Goal: Information Seeking & Learning: Learn about a topic

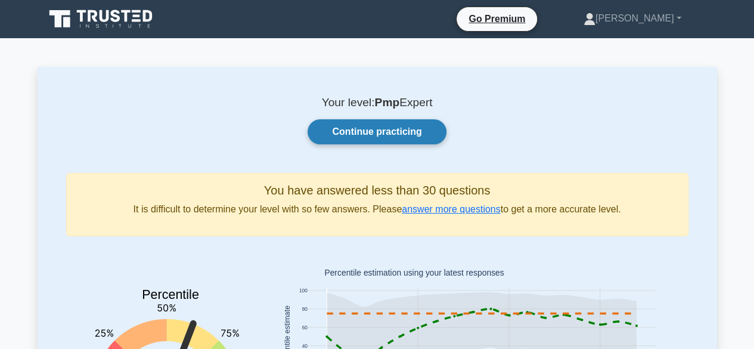
click at [363, 137] on link "Continue practicing" at bounding box center [377, 131] width 138 height 25
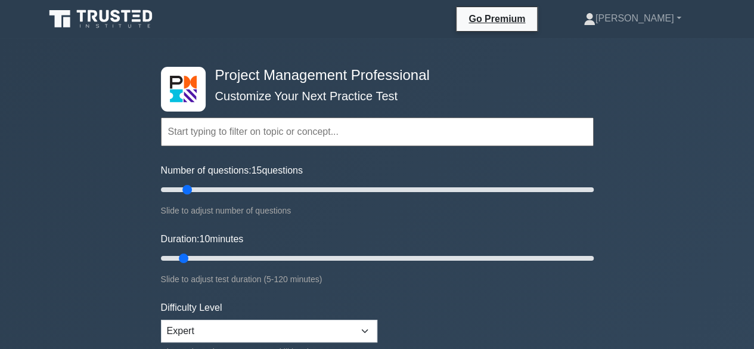
drag, startPoint x: 177, startPoint y: 191, endPoint x: 186, endPoint y: 192, distance: 9.6
click at [186, 192] on input "Number of questions: 15 questions" at bounding box center [377, 189] width 433 height 14
drag, startPoint x: 186, startPoint y: 192, endPoint x: 196, endPoint y: 192, distance: 10.1
type input "20"
click at [196, 192] on input "Number of questions: 20 questions" at bounding box center [377, 189] width 433 height 14
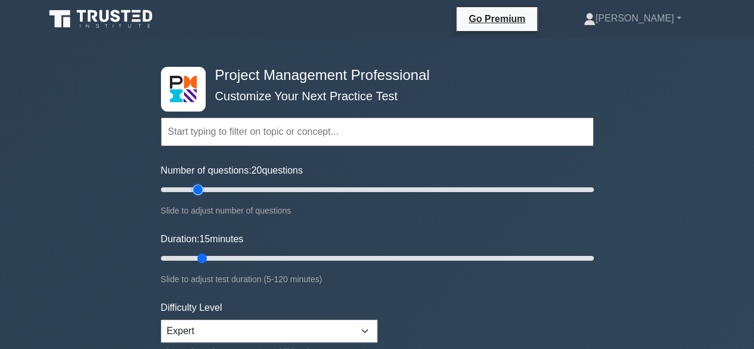
drag, startPoint x: 186, startPoint y: 257, endPoint x: 202, endPoint y: 258, distance: 16.1
click at [202, 258] on input "Duration: 15 minutes" at bounding box center [377, 258] width 433 height 14
drag, startPoint x: 202, startPoint y: 258, endPoint x: 216, endPoint y: 260, distance: 13.8
type input "20"
click at [216, 260] on input "Duration: 20 minutes" at bounding box center [377, 258] width 433 height 14
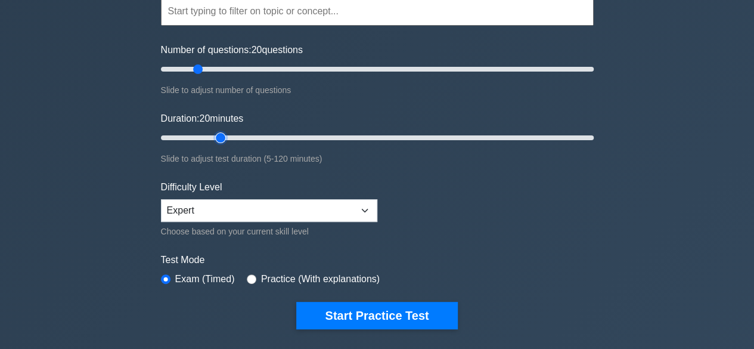
scroll to position [121, 0]
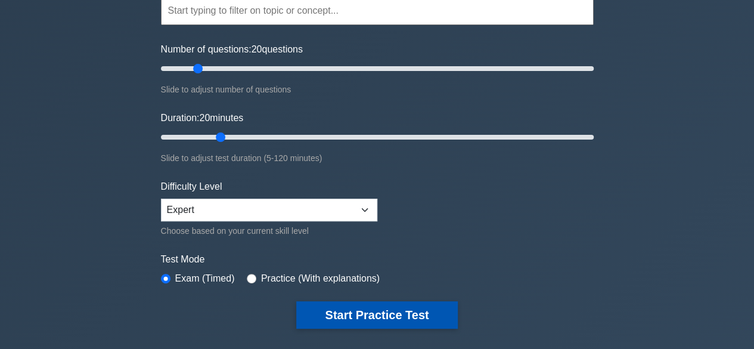
click at [379, 313] on button "Start Practice Test" at bounding box center [376, 314] width 161 height 27
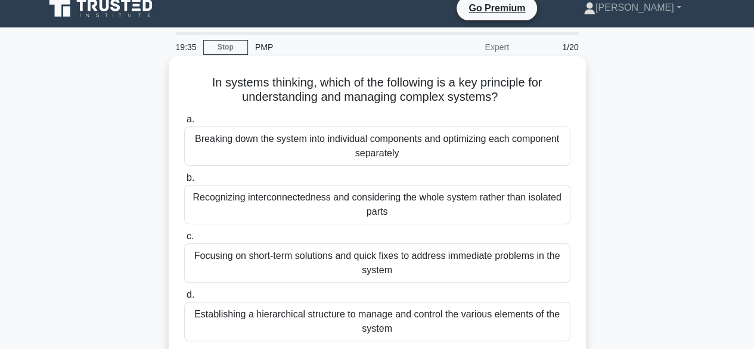
scroll to position [45, 0]
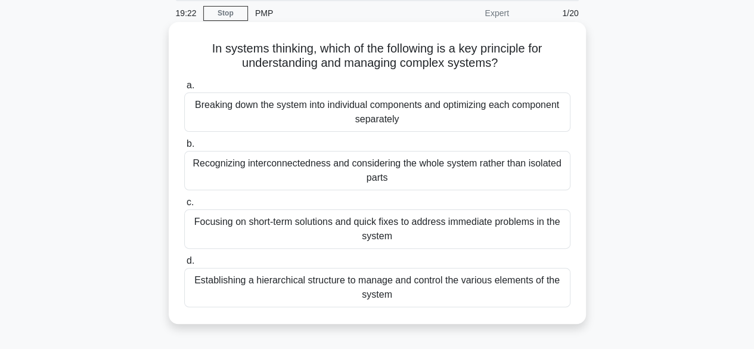
click at [368, 168] on div "Recognizing interconnectedness and considering the whole system rather than iso…" at bounding box center [377, 170] width 386 height 39
click at [184, 148] on input "b. Recognizing interconnectedness and considering the whole system rather than …" at bounding box center [184, 144] width 0 height 8
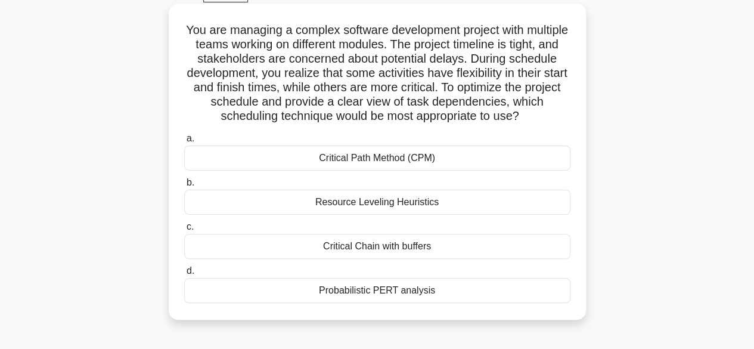
scroll to position [66, 0]
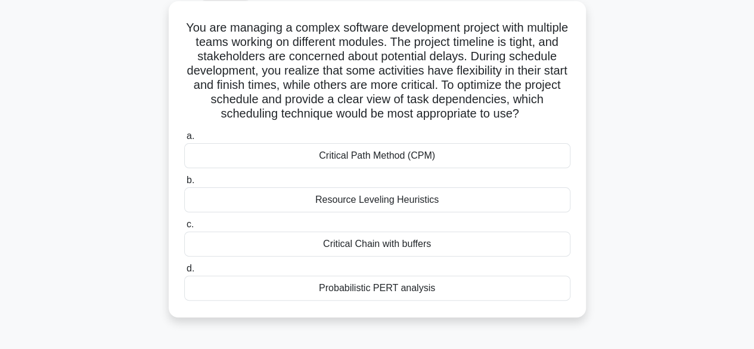
click at [393, 197] on div "Resource Leveling Heuristics" at bounding box center [377, 199] width 386 height 25
click at [184, 184] on input "b. Resource Leveling Heuristics" at bounding box center [184, 181] width 0 height 8
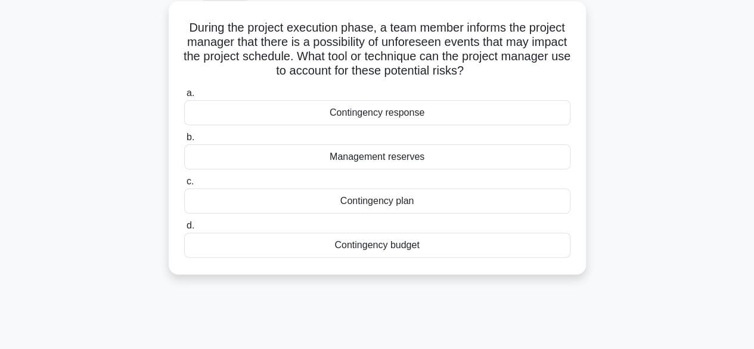
scroll to position [0, 0]
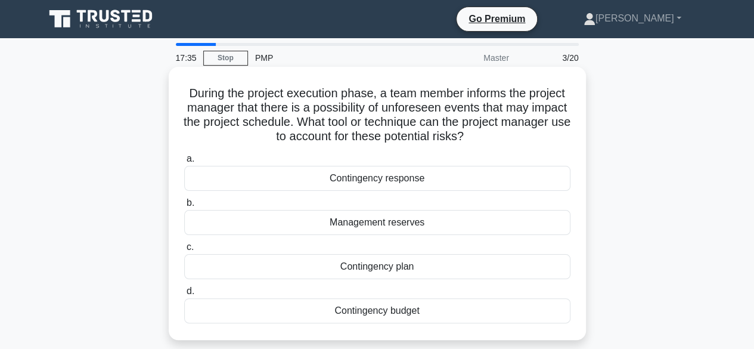
click at [384, 225] on div "Management reserves" at bounding box center [377, 222] width 386 height 25
click at [184, 207] on input "b. Management reserves" at bounding box center [184, 203] width 0 height 8
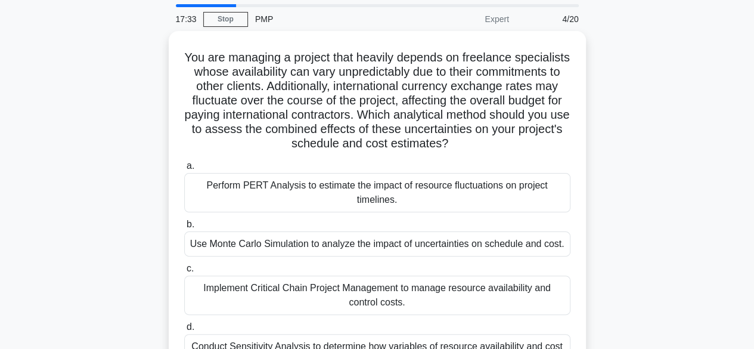
scroll to position [39, 0]
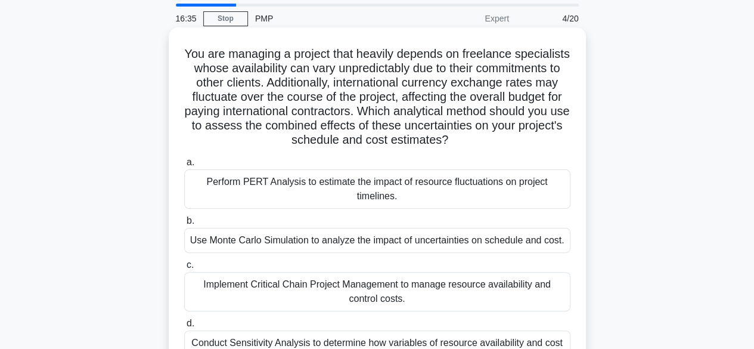
click at [382, 250] on div "Use Monte Carlo Simulation to analyze the impact of uncertainties on schedule a…" at bounding box center [377, 240] width 386 height 25
click at [184, 225] on input "b. Use Monte Carlo Simulation to analyze the impact of uncertainties on schedul…" at bounding box center [184, 221] width 0 height 8
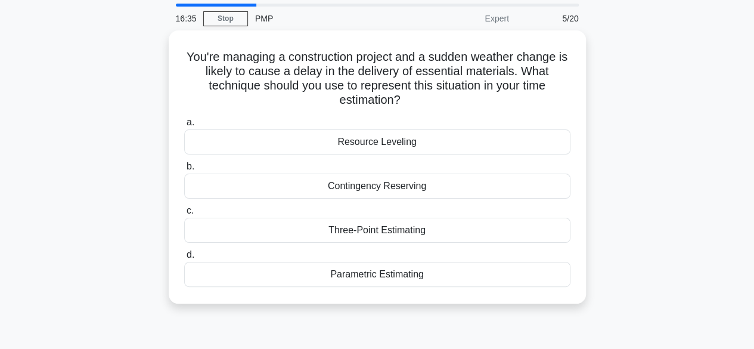
scroll to position [0, 0]
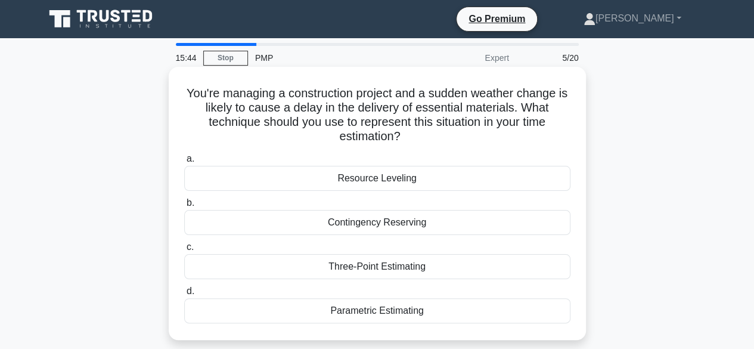
click at [392, 220] on div "Contingency Reserving" at bounding box center [377, 222] width 386 height 25
click at [184, 207] on input "b. Contingency Reserving" at bounding box center [184, 203] width 0 height 8
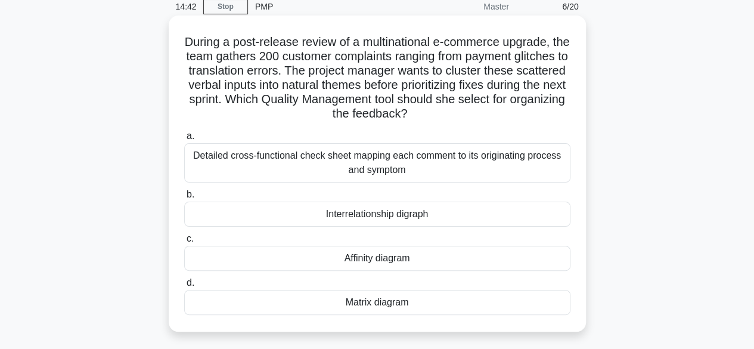
scroll to position [51, 0]
click at [392, 265] on div "Affinity diagram" at bounding box center [377, 258] width 386 height 25
click at [184, 243] on input "c. Affinity diagram" at bounding box center [184, 240] width 0 height 8
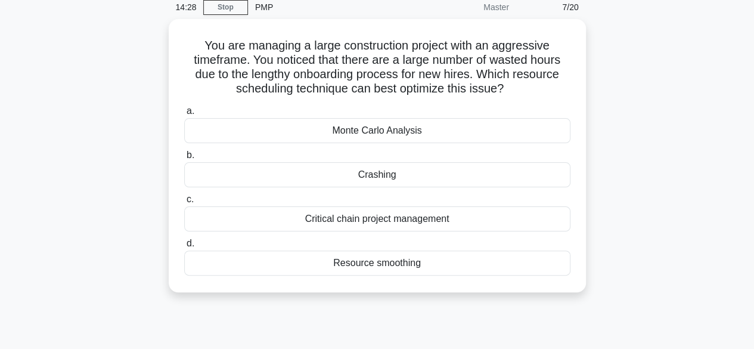
scroll to position [0, 0]
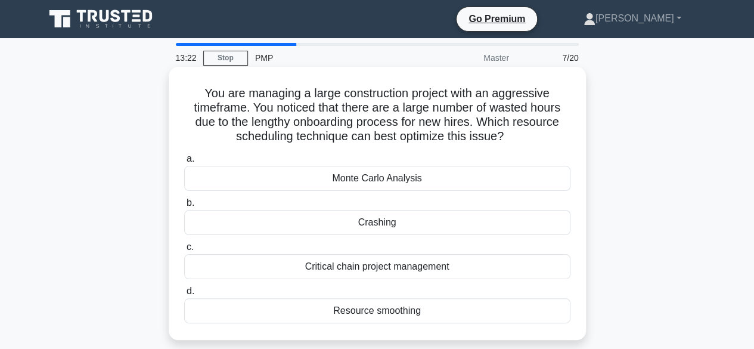
click at [361, 311] on div "Resource smoothing" at bounding box center [377, 310] width 386 height 25
click at [184, 295] on input "d. Resource smoothing" at bounding box center [184, 291] width 0 height 8
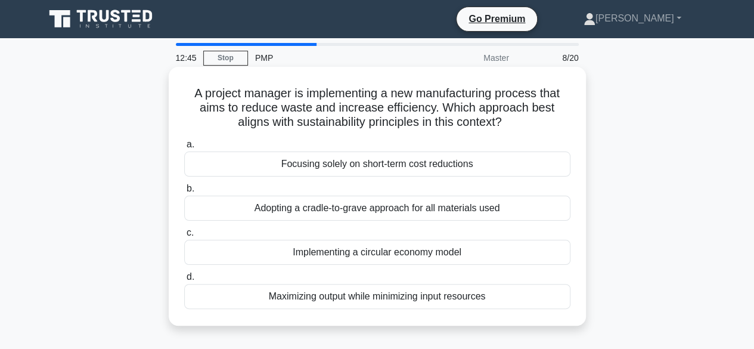
click at [375, 211] on div "Adopting a cradle-to-grave approach for all materials used" at bounding box center [377, 208] width 386 height 25
click at [184, 193] on input "b. Adopting a cradle-to-grave approach for all materials used" at bounding box center [184, 189] width 0 height 8
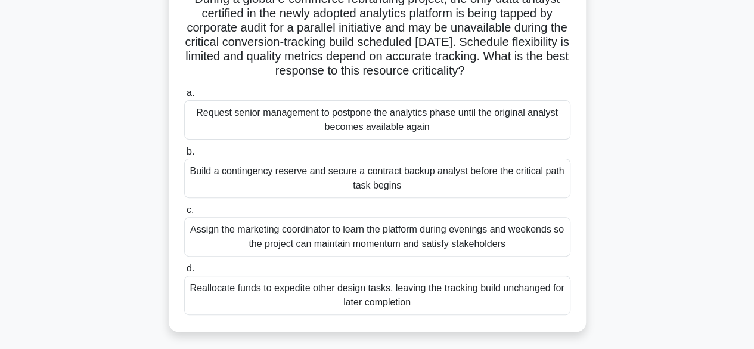
scroll to position [95, 0]
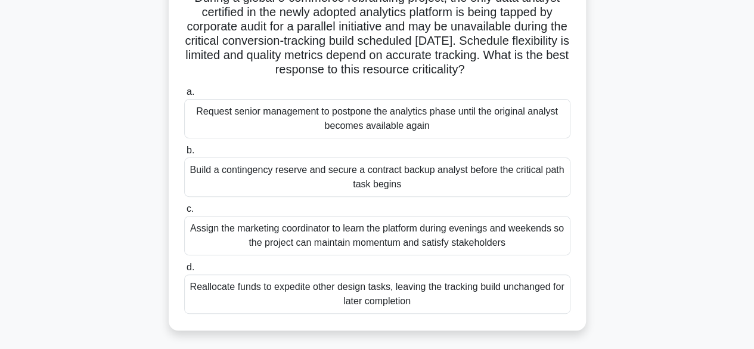
click at [357, 279] on div "Reallocate funds to expedite other design tasks, leaving the tracking build unc…" at bounding box center [377, 293] width 386 height 39
click at [184, 271] on input "d. Reallocate funds to expedite other design tasks, leaving the tracking build …" at bounding box center [184, 268] width 0 height 8
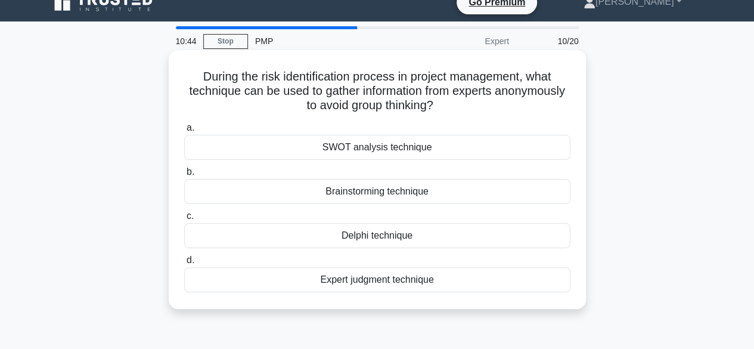
scroll to position [0, 0]
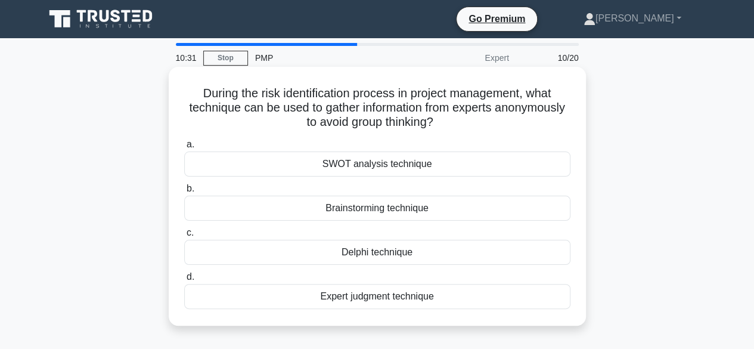
click at [372, 251] on div "Delphi technique" at bounding box center [377, 252] width 386 height 25
click at [184, 237] on input "c. Delphi technique" at bounding box center [184, 233] width 0 height 8
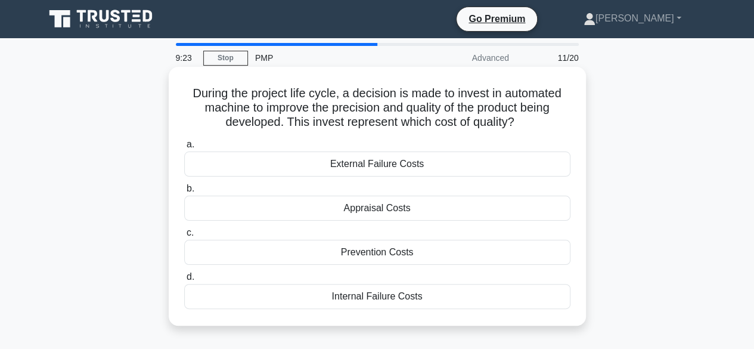
click at [365, 253] on div "Prevention Costs" at bounding box center [377, 252] width 386 height 25
click at [184, 237] on input "c. Prevention Costs" at bounding box center [184, 233] width 0 height 8
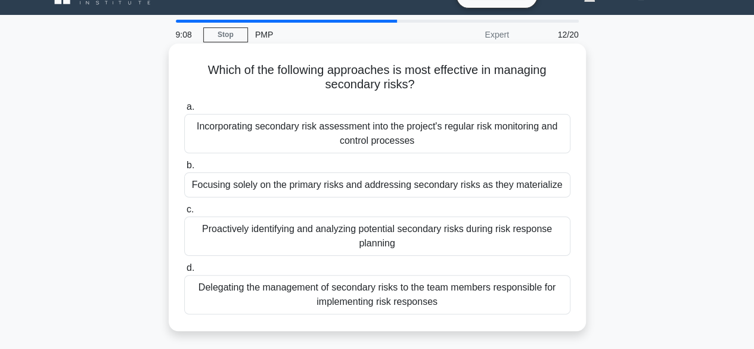
scroll to position [24, 0]
click at [383, 239] on div "Proactively identifying and analyzing potential secondary risks during risk res…" at bounding box center [377, 235] width 386 height 39
click at [184, 213] on input "c. Proactively identifying and analyzing potential secondary risks during risk …" at bounding box center [184, 209] width 0 height 8
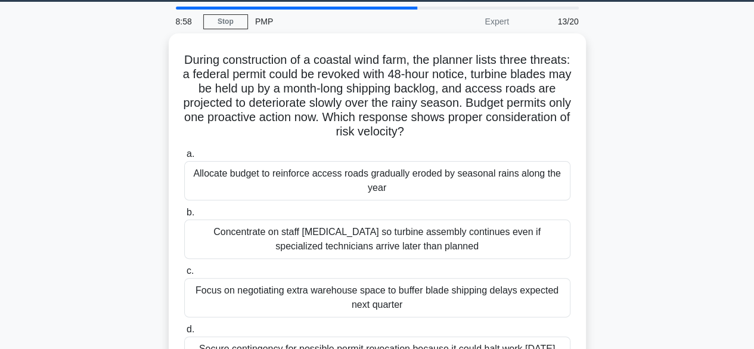
scroll to position [38, 0]
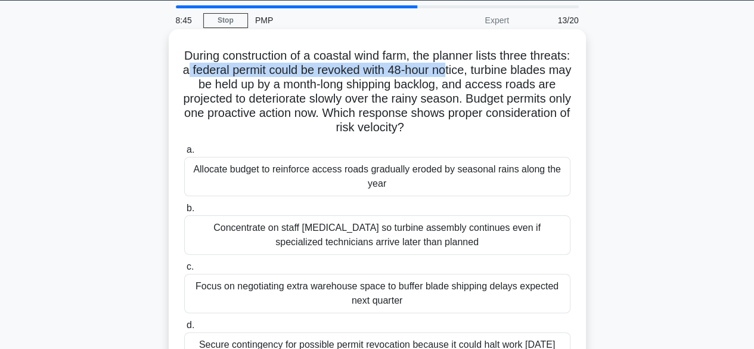
drag, startPoint x: 234, startPoint y: 66, endPoint x: 503, endPoint y: 69, distance: 269.6
click at [503, 69] on h5 "During construction of a coastal wind farm, the planner lists three threats: a …" at bounding box center [377, 91] width 389 height 87
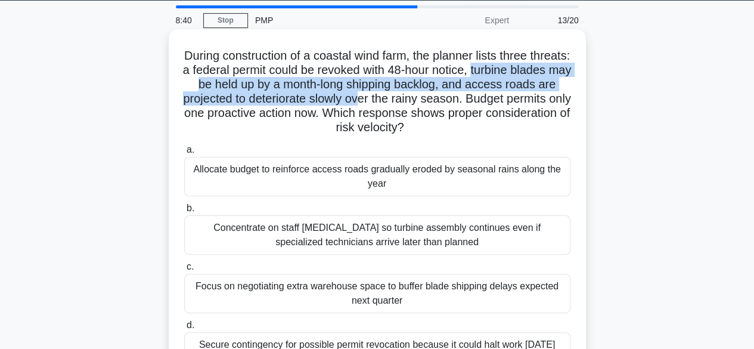
drag, startPoint x: 527, startPoint y: 69, endPoint x: 420, endPoint y: 97, distance: 110.9
click at [420, 97] on h5 "During construction of a coastal wind farm, the planner lists three threats: a …" at bounding box center [377, 91] width 389 height 87
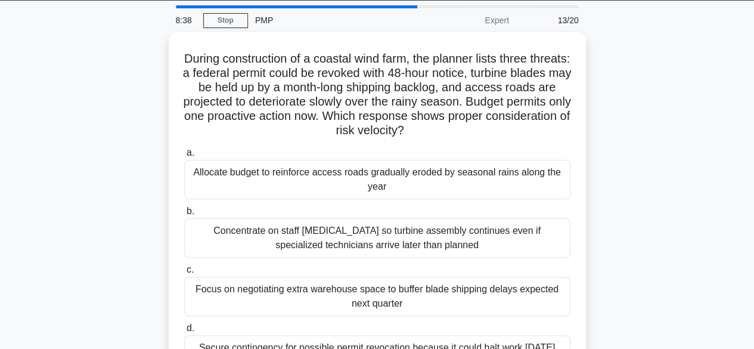
click at [135, 137] on div "During construction of a coastal wind farm, the planner lists three threats: a …" at bounding box center [378, 211] width 680 height 359
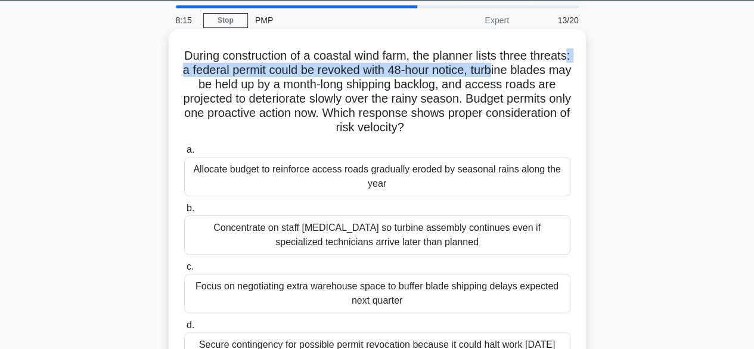
drag, startPoint x: 224, startPoint y: 68, endPoint x: 550, endPoint y: 73, distance: 326.3
click at [550, 73] on h5 "During construction of a coastal wind farm, the planner lists three threats: a …" at bounding box center [377, 91] width 389 height 87
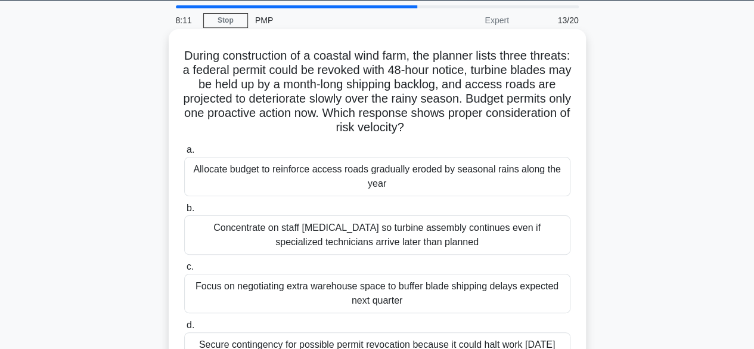
click at [321, 100] on h5 "During construction of a coastal wind farm, the planner lists three threats: a …" at bounding box center [377, 91] width 389 height 87
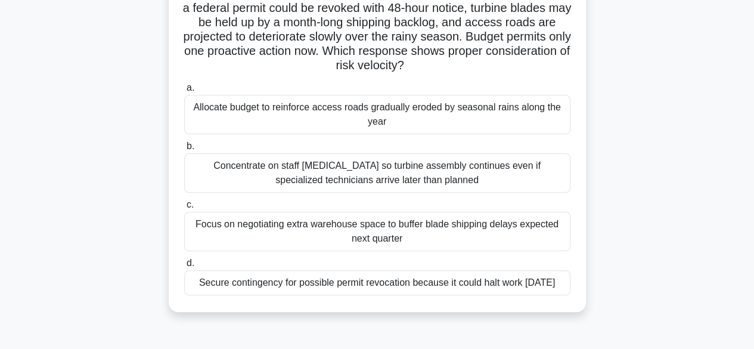
scroll to position [100, 0]
click at [399, 281] on div "Secure contingency for possible permit revocation because it could halt work [D…" at bounding box center [377, 282] width 386 height 25
click at [184, 267] on input "d. Secure contingency for possible permit revocation because it could halt work…" at bounding box center [184, 263] width 0 height 8
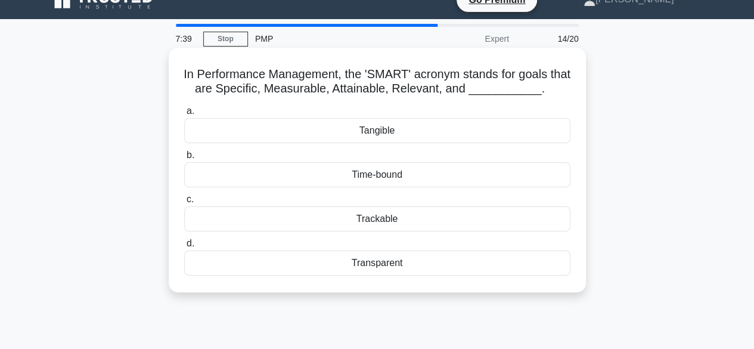
scroll to position [0, 0]
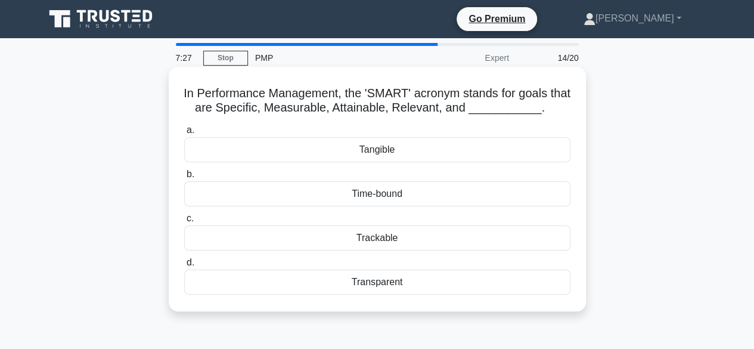
click at [370, 194] on div "Time-bound" at bounding box center [377, 193] width 386 height 25
click at [184, 178] on input "b. Time-bound" at bounding box center [184, 175] width 0 height 8
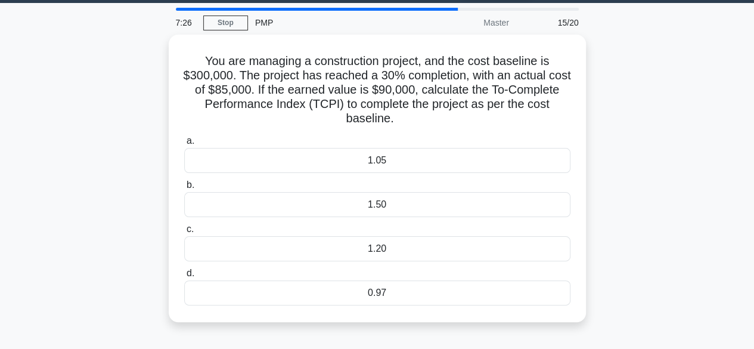
scroll to position [39, 0]
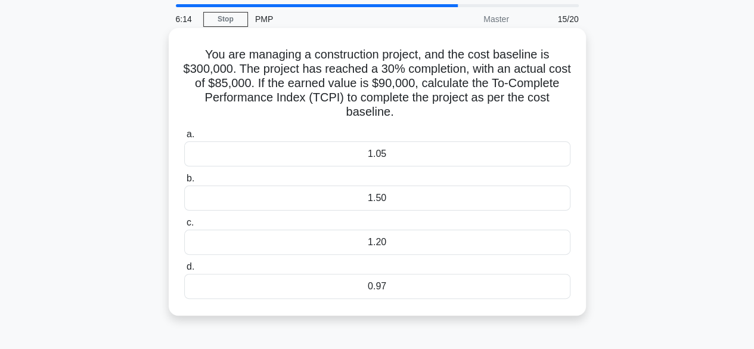
click at [389, 288] on div "0.97" at bounding box center [377, 286] width 386 height 25
click at [184, 271] on input "d. 0.97" at bounding box center [184, 267] width 0 height 8
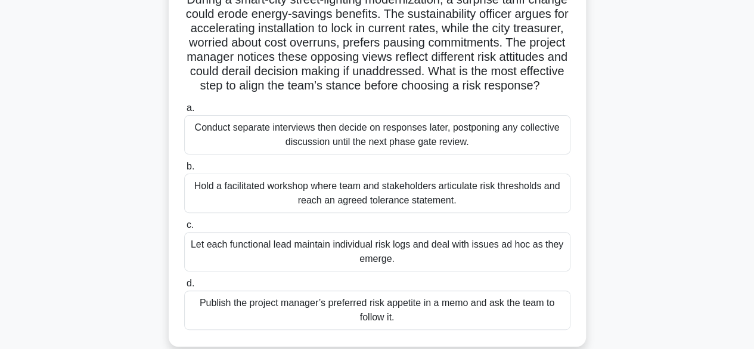
scroll to position [89, 0]
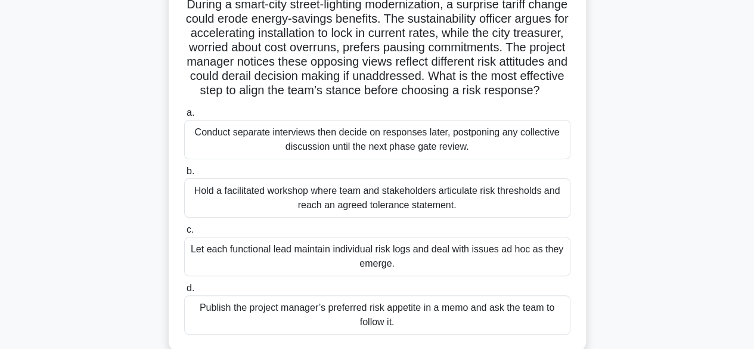
click at [399, 214] on div "Hold a facilitated workshop where team and stakeholders articulate risk thresho…" at bounding box center [377, 197] width 386 height 39
click at [184, 175] on input "b. Hold a facilitated workshop where team and stakeholders articulate risk thre…" at bounding box center [184, 172] width 0 height 8
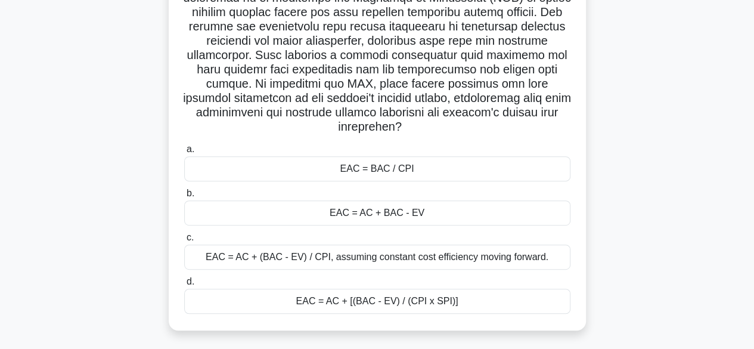
scroll to position [197, 0]
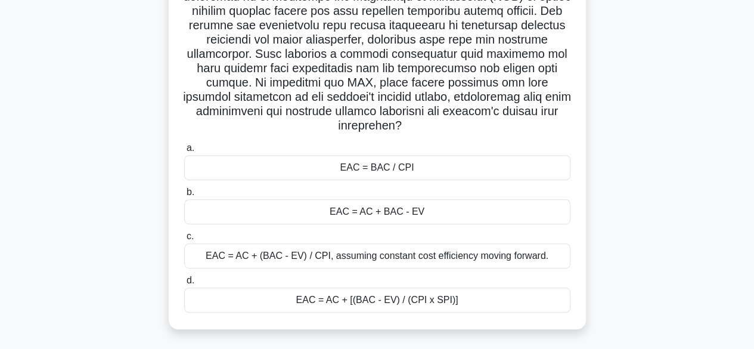
click at [373, 216] on div "EAC = AC + BAC - EV" at bounding box center [377, 211] width 386 height 25
click at [184, 196] on input "b. EAC = AC + BAC - EV" at bounding box center [184, 192] width 0 height 8
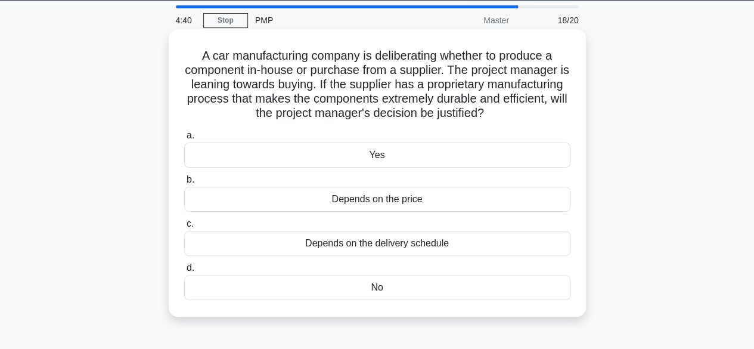
scroll to position [39, 0]
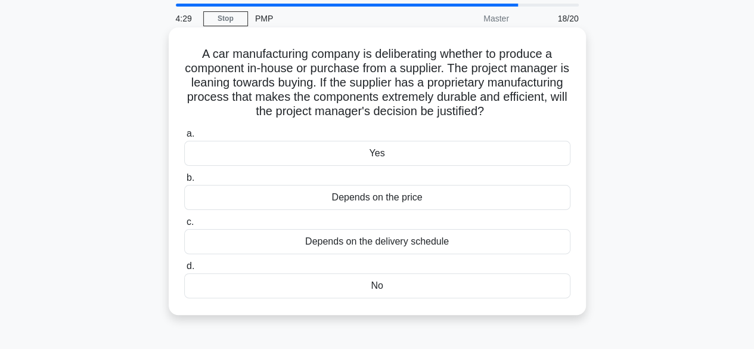
click at [367, 199] on div "Depends on the price" at bounding box center [377, 197] width 386 height 25
click at [184, 182] on input "b. Depends on the price" at bounding box center [184, 178] width 0 height 8
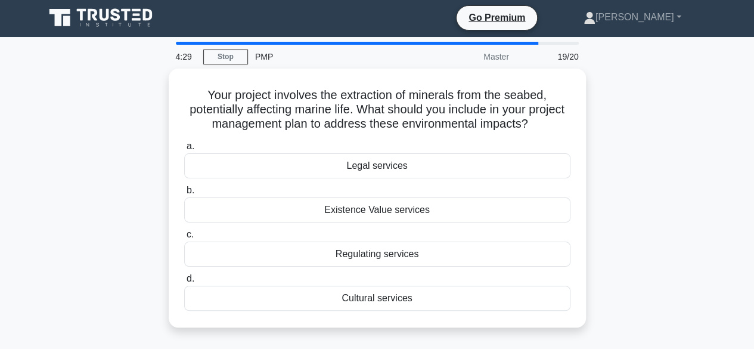
scroll to position [0, 0]
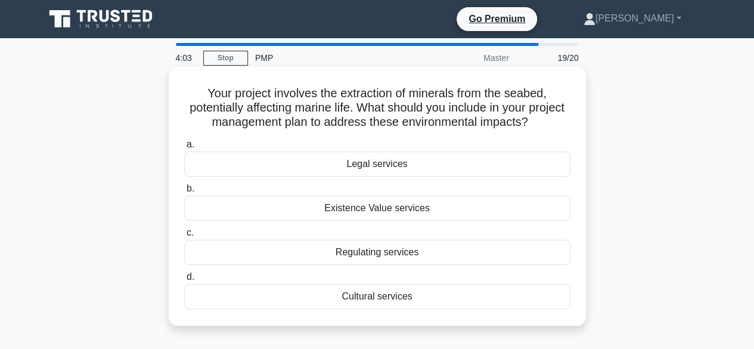
click at [374, 251] on div "Regulating services" at bounding box center [377, 252] width 386 height 25
click at [184, 237] on input "c. Regulating services" at bounding box center [184, 233] width 0 height 8
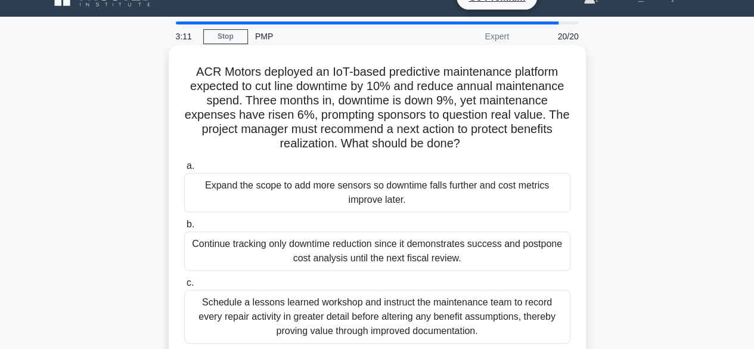
scroll to position [123, 0]
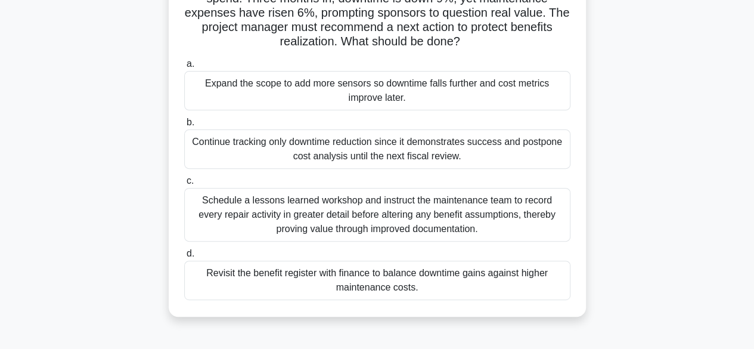
click at [377, 280] on div "Revisit the benefit register with finance to balance downtime gains against hig…" at bounding box center [377, 280] width 386 height 39
click at [184, 258] on input "d. Revisit the benefit register with finance to balance downtime gains against …" at bounding box center [184, 254] width 0 height 8
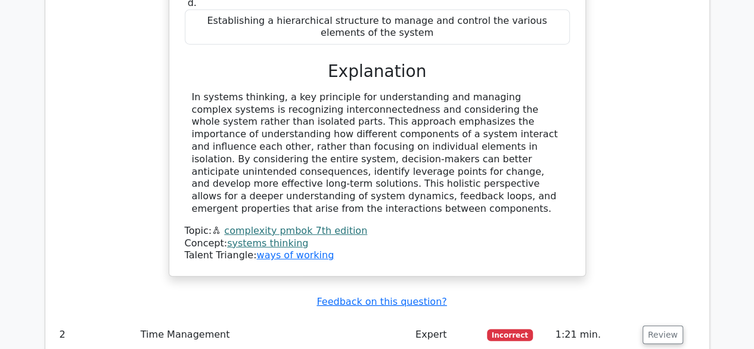
scroll to position [1605, 0]
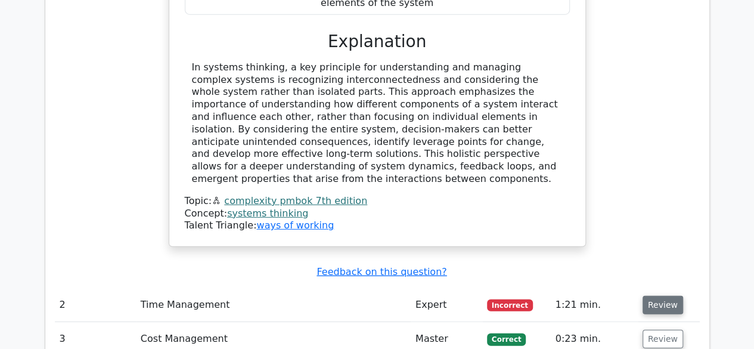
click at [668, 296] on button "Review" at bounding box center [663, 305] width 41 height 18
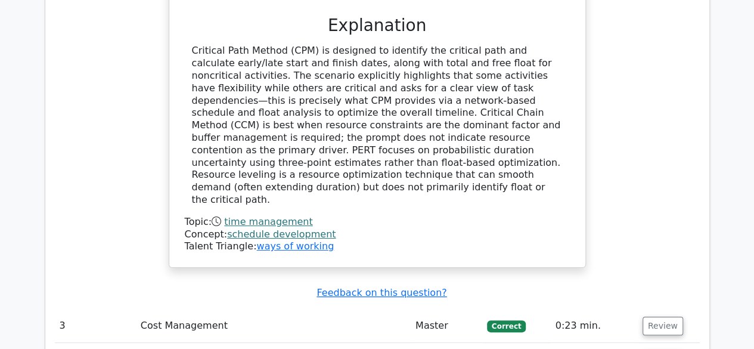
scroll to position [2258, 0]
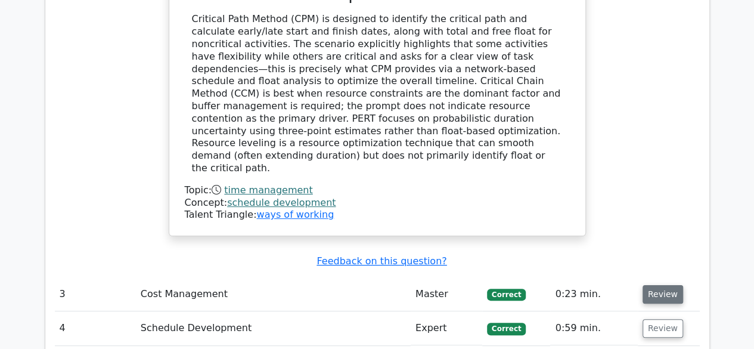
click at [655, 285] on button "Review" at bounding box center [663, 294] width 41 height 18
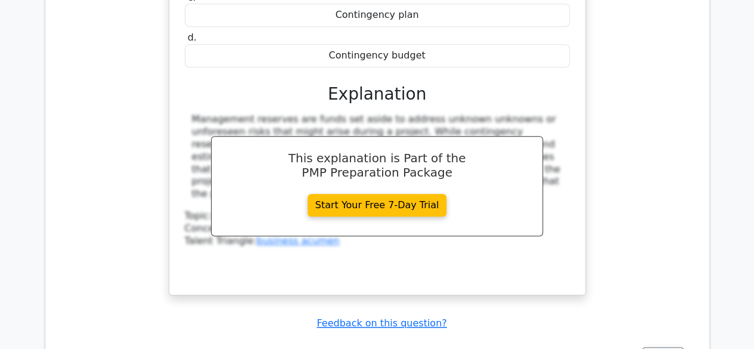
scroll to position [2756, 0]
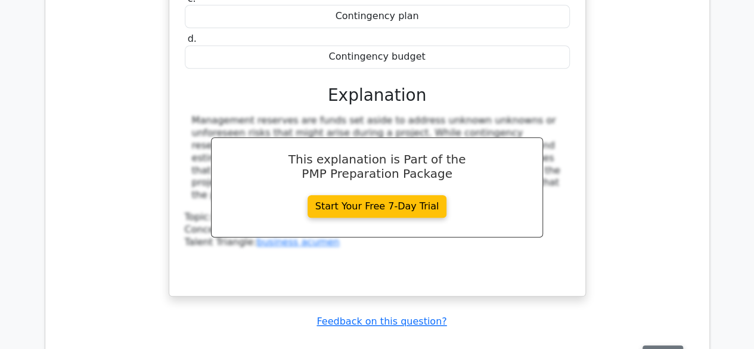
click at [660, 345] on button "Review" at bounding box center [663, 354] width 41 height 18
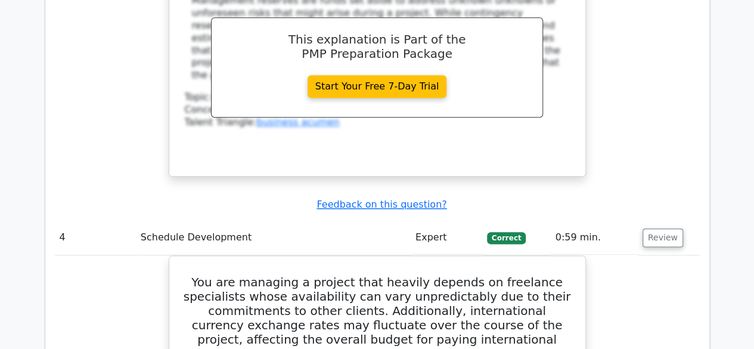
scroll to position [2877, 0]
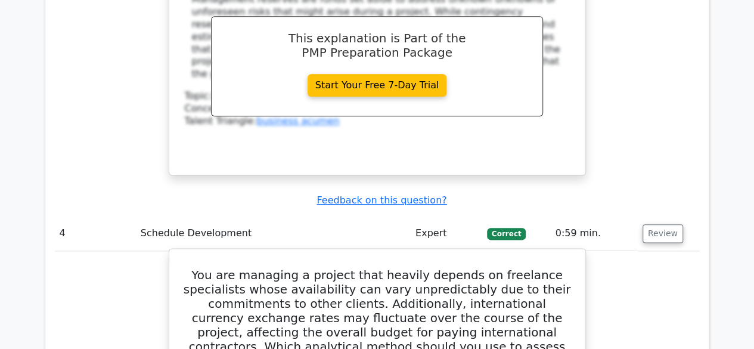
click at [429, 268] on h5 "You are managing a project that heavily depends on freelance specialists whose …" at bounding box center [378, 325] width 388 height 115
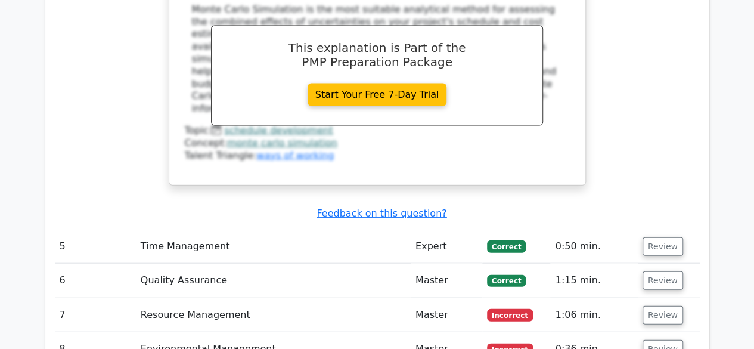
scroll to position [3532, 0]
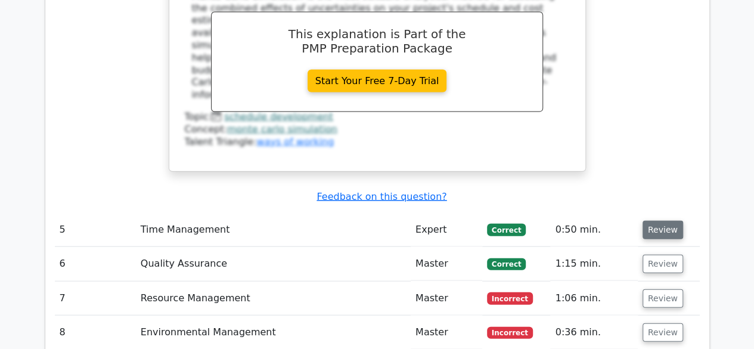
click at [651, 221] on button "Review" at bounding box center [663, 230] width 41 height 18
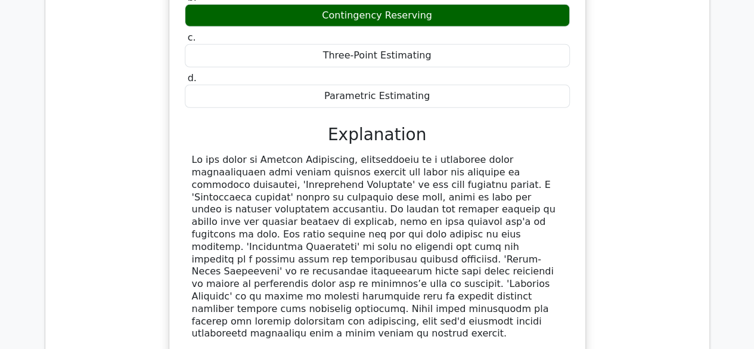
scroll to position [4047, 0]
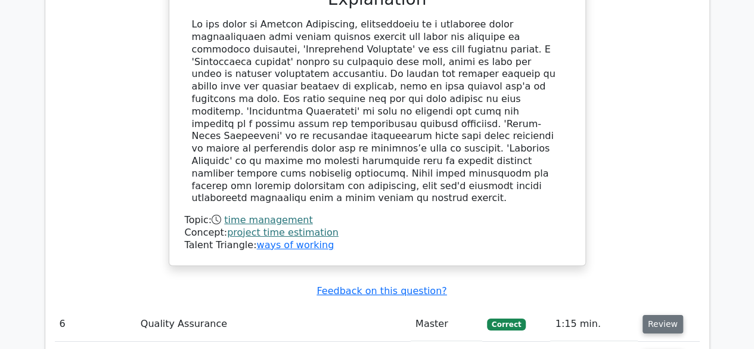
click at [660, 315] on button "Review" at bounding box center [663, 324] width 41 height 18
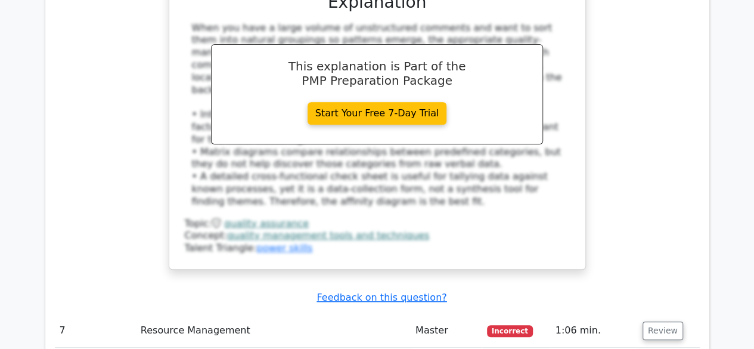
scroll to position [4713, 0]
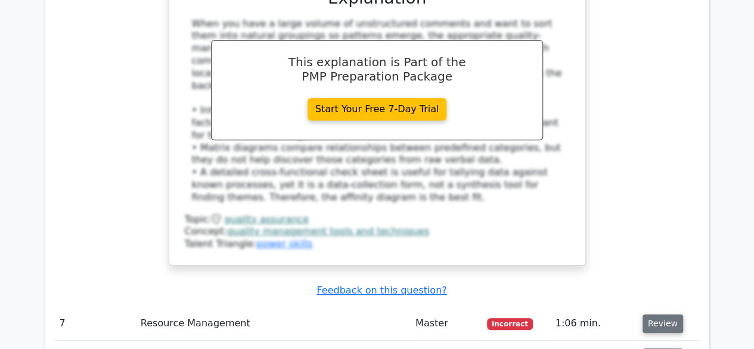
click at [666, 314] on button "Review" at bounding box center [663, 323] width 41 height 18
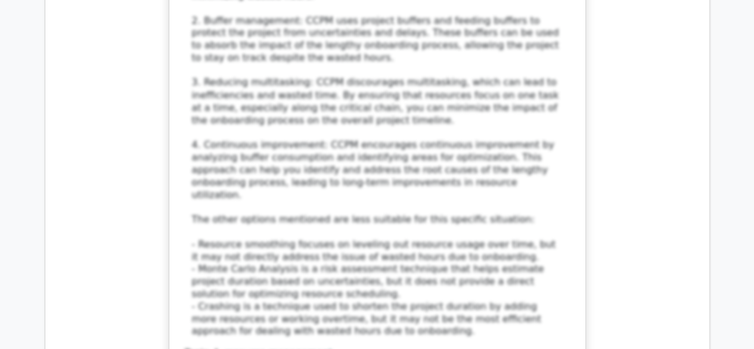
scroll to position [5561, 0]
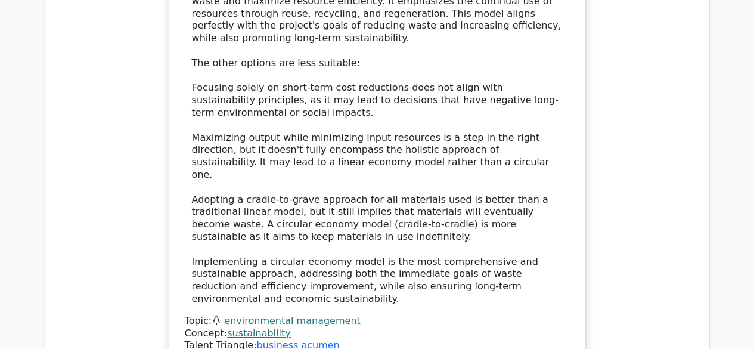
scroll to position [6392, 0]
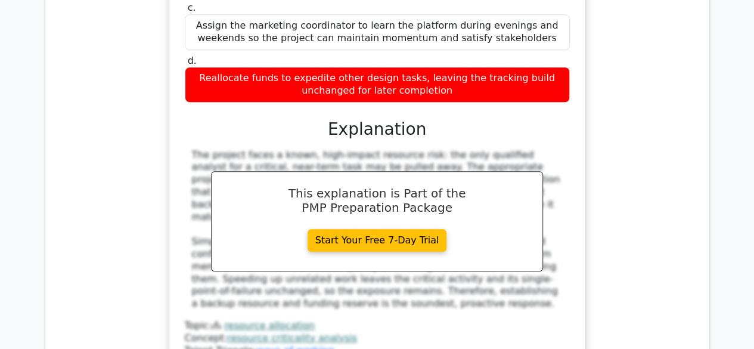
scroll to position [7035, 0]
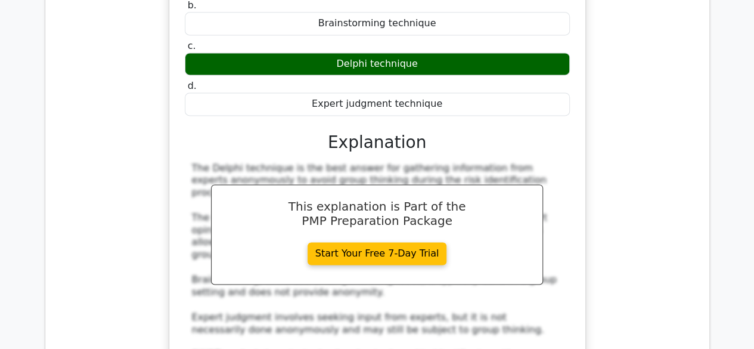
scroll to position [7619, 0]
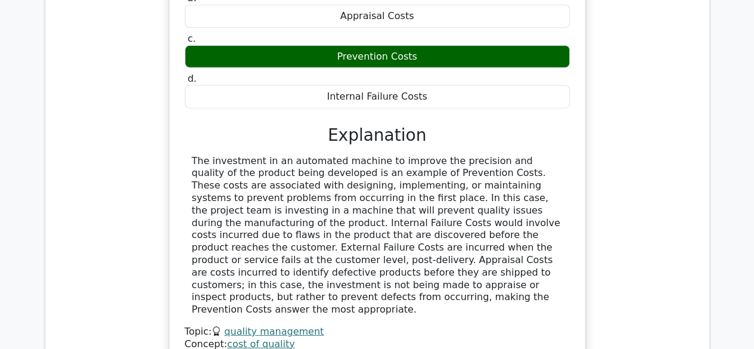
scroll to position [8273, 0]
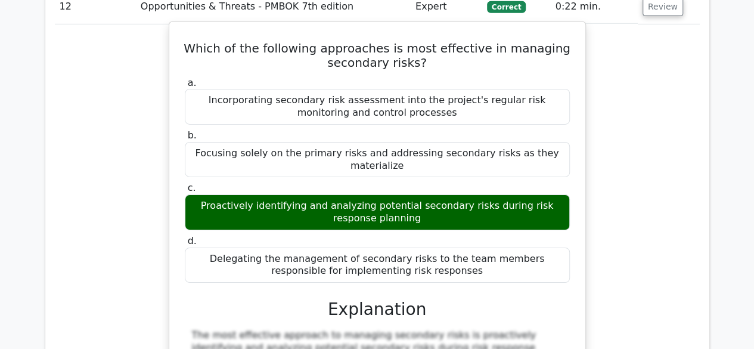
scroll to position [8867, 0]
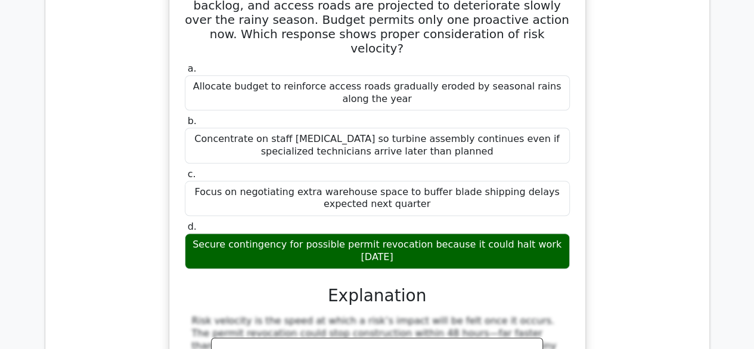
scroll to position [9512, 0]
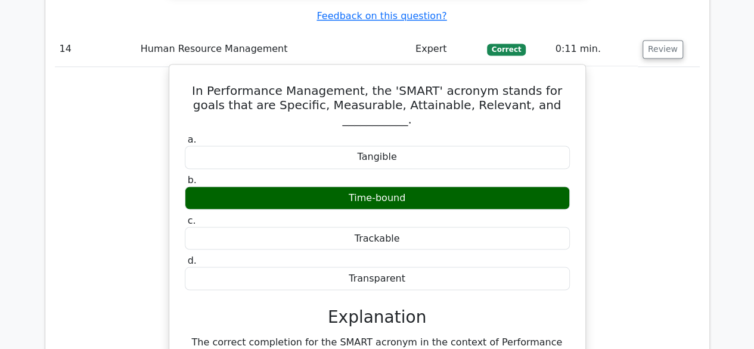
scroll to position [10048, 0]
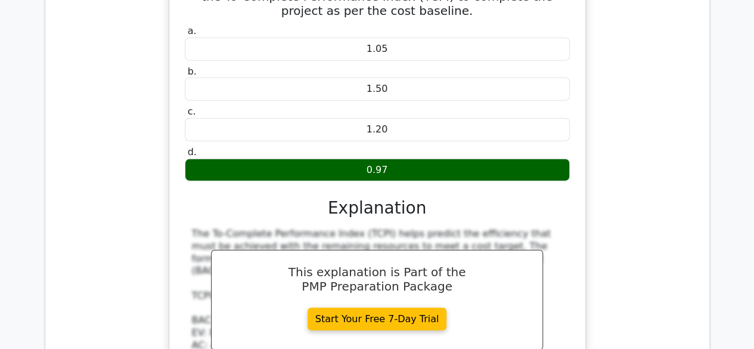
scroll to position [10747, 0]
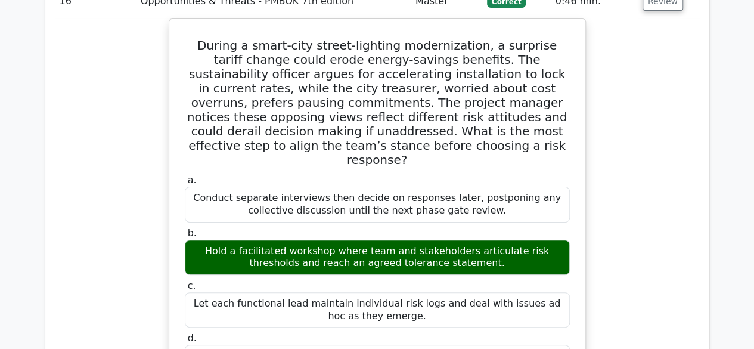
scroll to position [11402, 0]
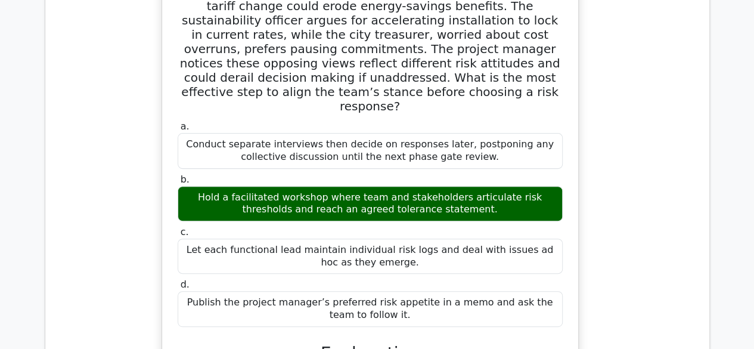
scroll to position [11424, 0]
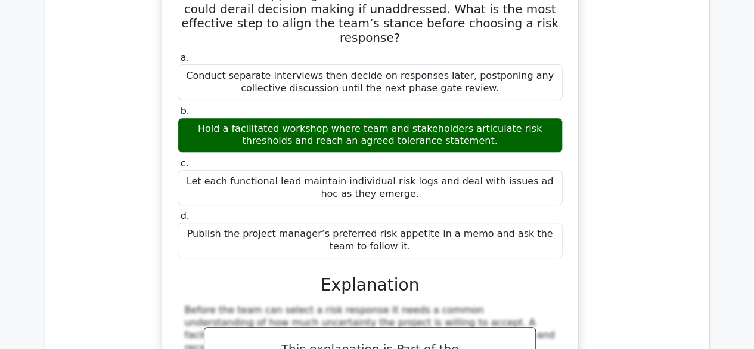
scroll to position [11487, 0]
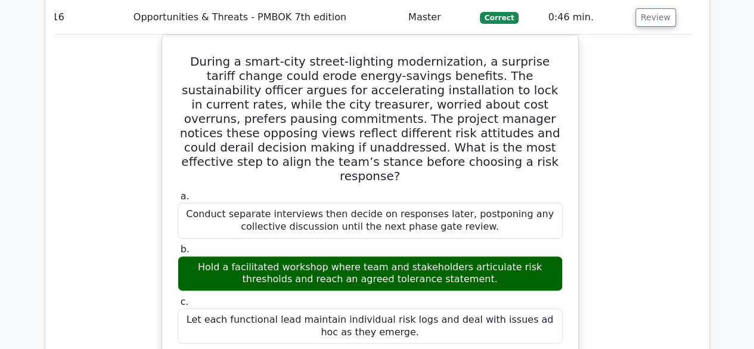
scroll to position [11354, 0]
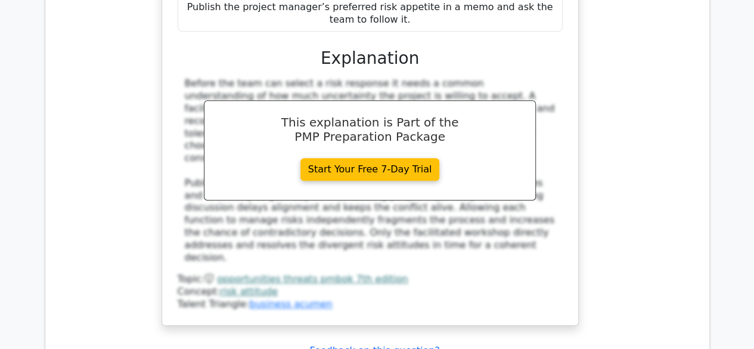
scroll to position [11729, 0]
